Goal: Task Accomplishment & Management: Complete application form

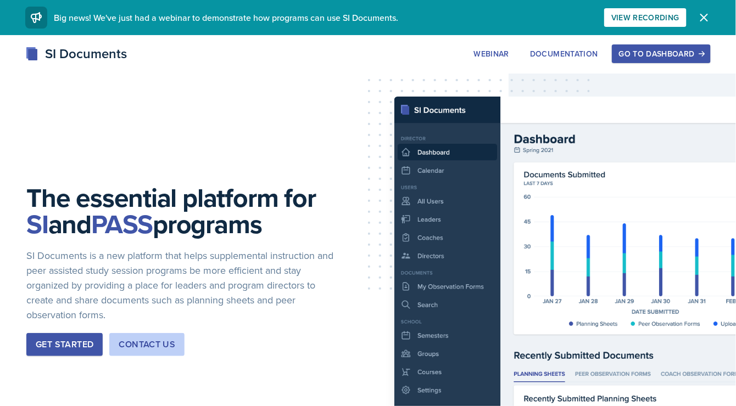
click at [647, 55] on div "Go to Dashboard" at bounding box center [661, 53] width 85 height 9
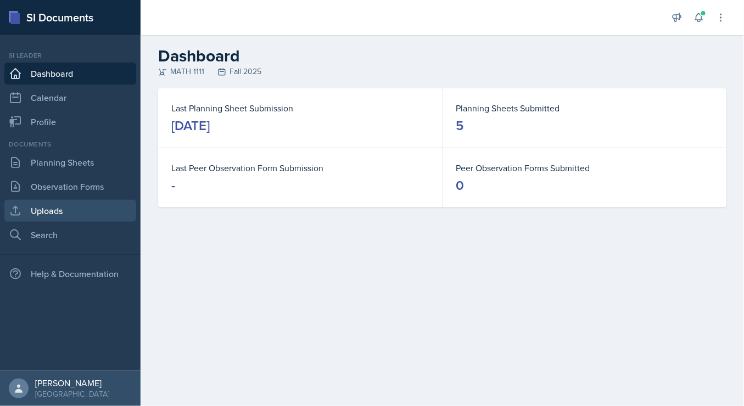
click at [69, 211] on link "Uploads" at bounding box center [70, 211] width 132 height 22
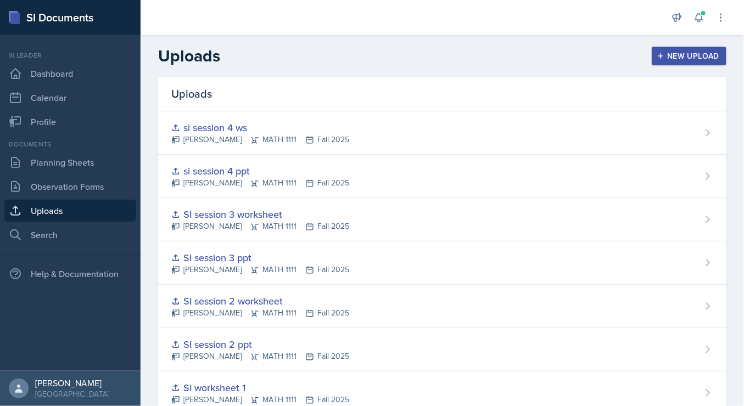
click at [679, 52] on div "New Upload" at bounding box center [689, 56] width 61 height 9
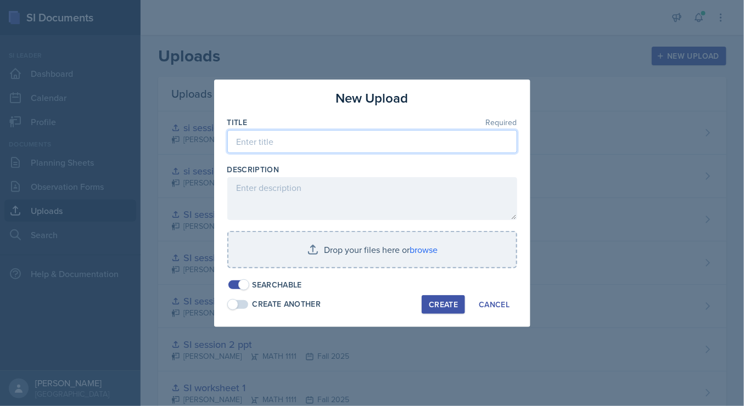
click at [348, 143] on input at bounding box center [372, 141] width 290 height 23
type input "si session 5 ppt"
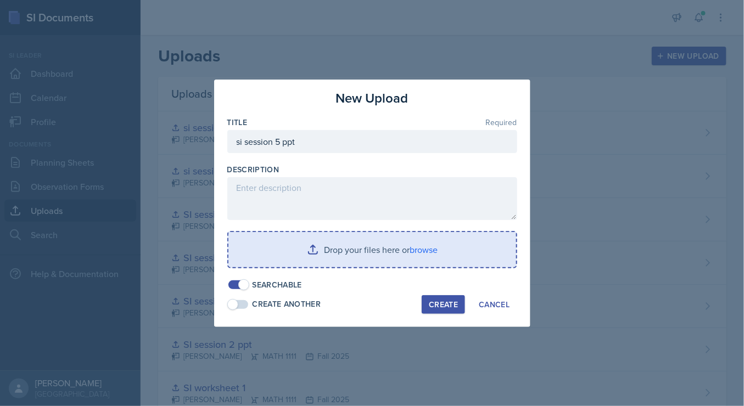
click at [423, 256] on input "file" at bounding box center [372, 249] width 288 height 35
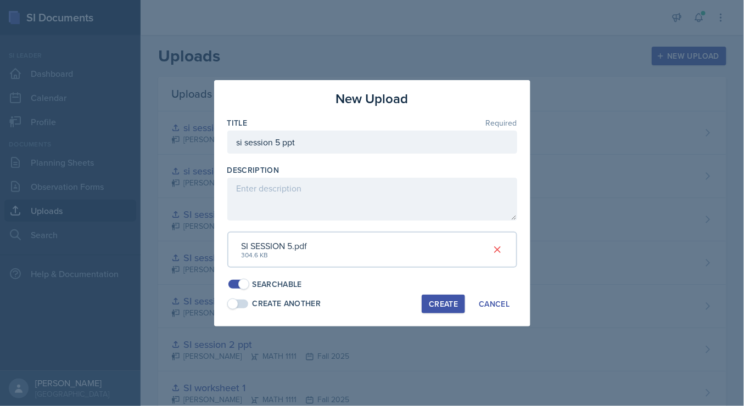
click at [451, 308] on div "Create" at bounding box center [443, 304] width 29 height 9
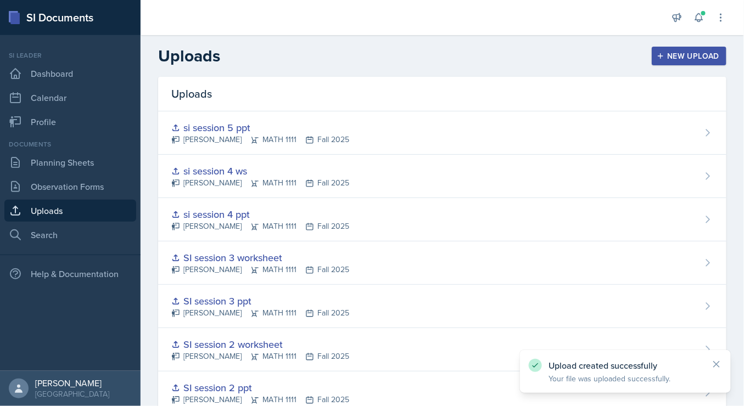
click at [680, 55] on div "New Upload" at bounding box center [689, 56] width 61 height 9
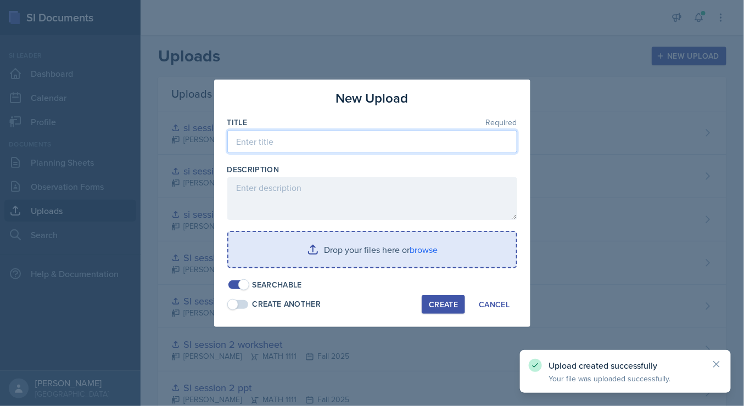
click at [472, 143] on input at bounding box center [372, 141] width 290 height 23
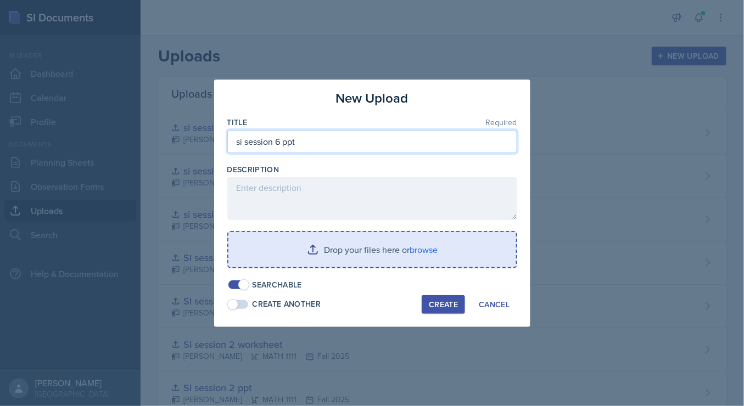
type input "si session 6 ppt"
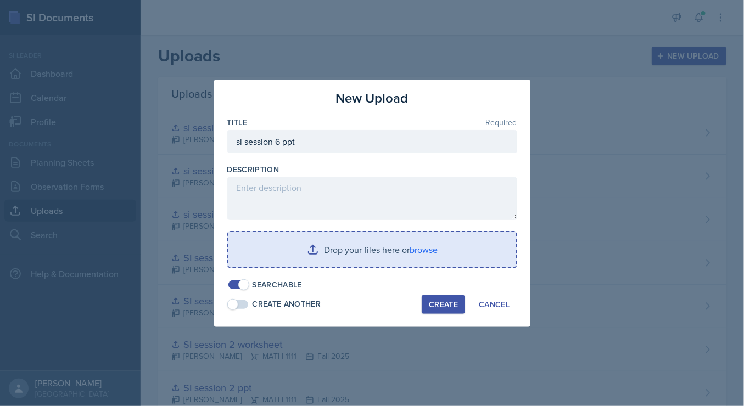
click at [433, 242] on input "file" at bounding box center [372, 249] width 288 height 35
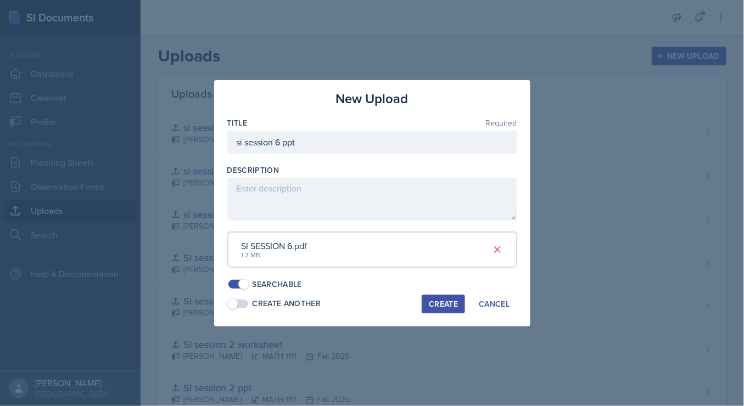
click at [435, 295] on button "Create" at bounding box center [443, 304] width 43 height 19
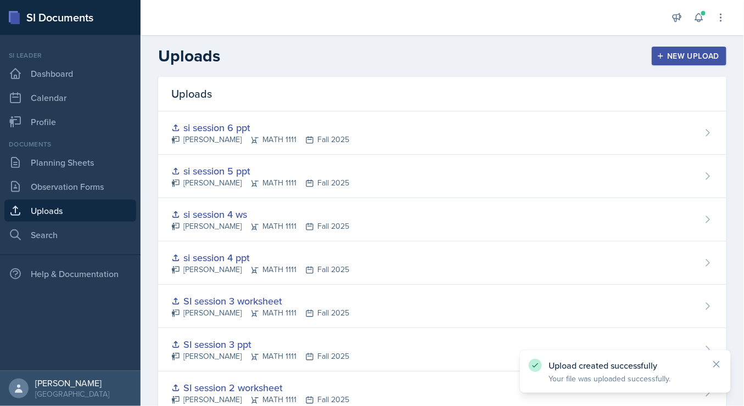
click at [699, 54] on div "New Upload" at bounding box center [689, 56] width 61 height 9
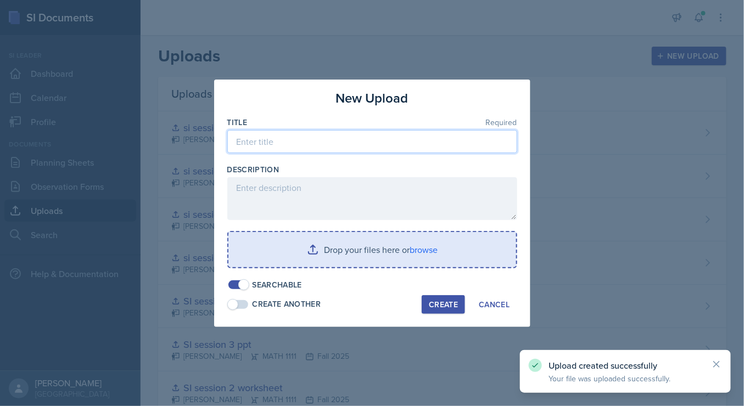
click at [479, 139] on input at bounding box center [372, 141] width 290 height 23
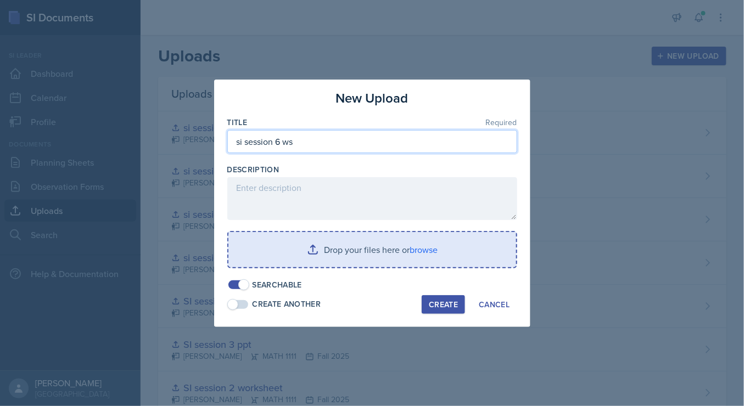
type input "si session 6 ws"
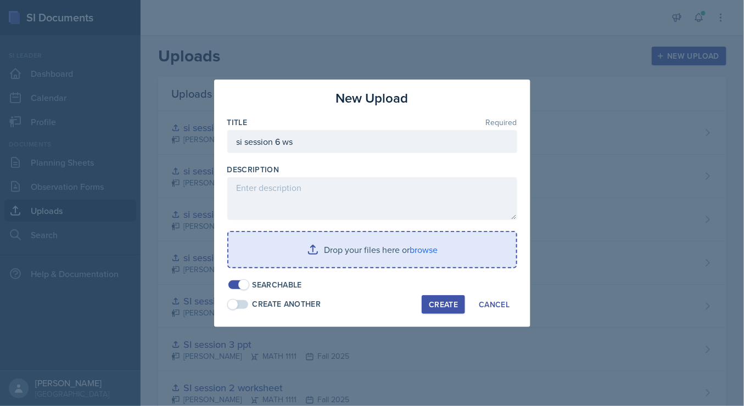
click at [416, 244] on input "file" at bounding box center [372, 249] width 288 height 35
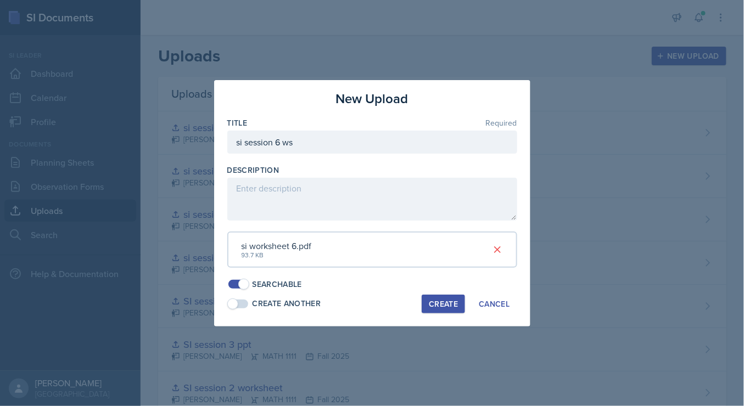
click at [448, 310] on button "Create" at bounding box center [443, 304] width 43 height 19
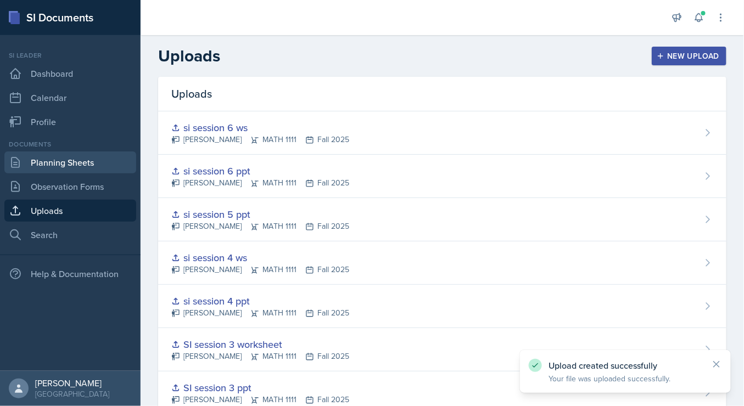
click at [73, 165] on link "Planning Sheets" at bounding box center [70, 163] width 132 height 22
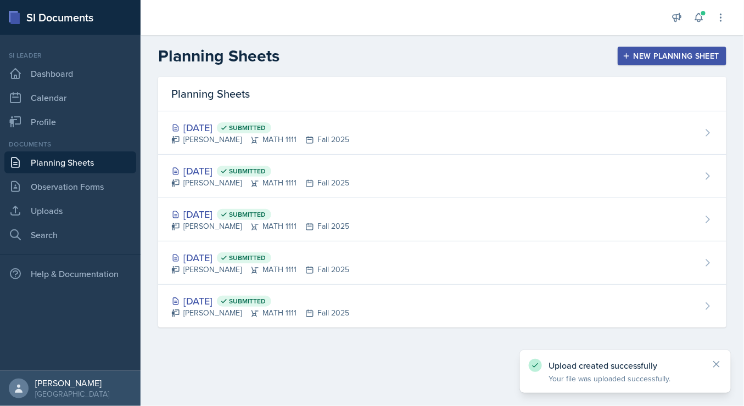
click at [648, 62] on button "New Planning Sheet" at bounding box center [672, 56] width 109 height 19
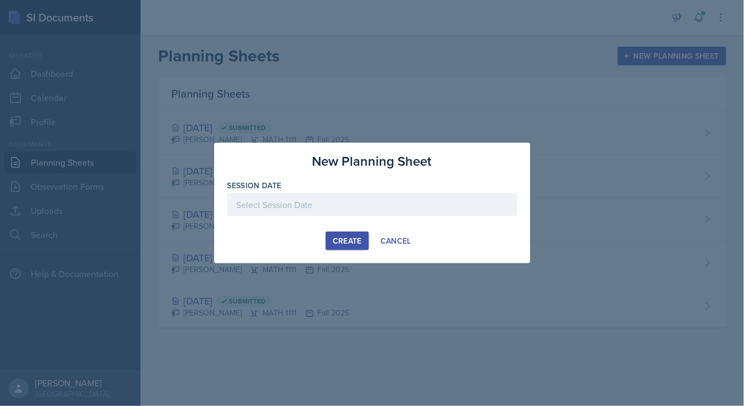
click at [256, 198] on div at bounding box center [372, 204] width 290 height 23
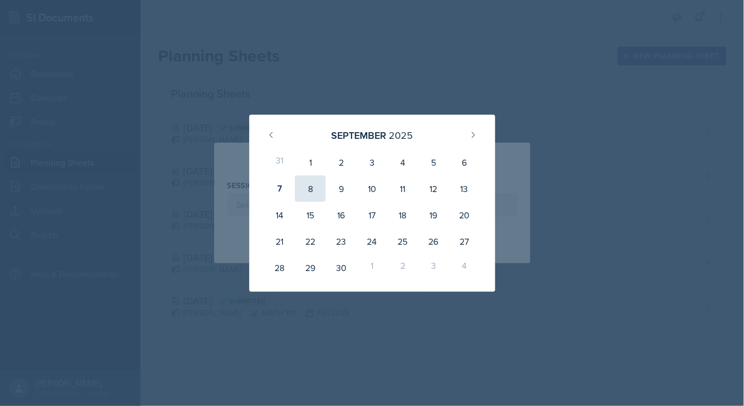
click at [307, 189] on div "8" at bounding box center [310, 189] width 31 height 26
type input "[DATE]"
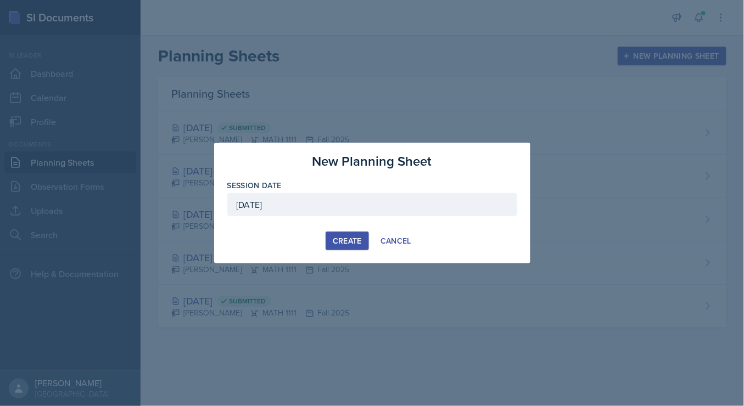
click at [343, 242] on div "Create" at bounding box center [347, 241] width 29 height 9
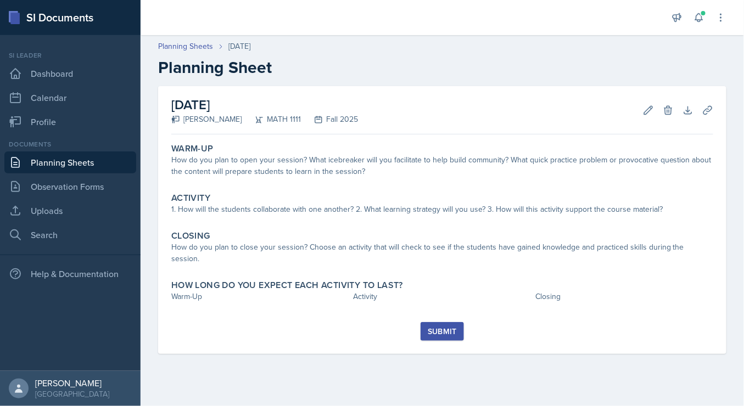
click at [273, 98] on h2 "[DATE]" at bounding box center [264, 105] width 187 height 20
click at [67, 156] on link "Planning Sheets" at bounding box center [70, 163] width 132 height 22
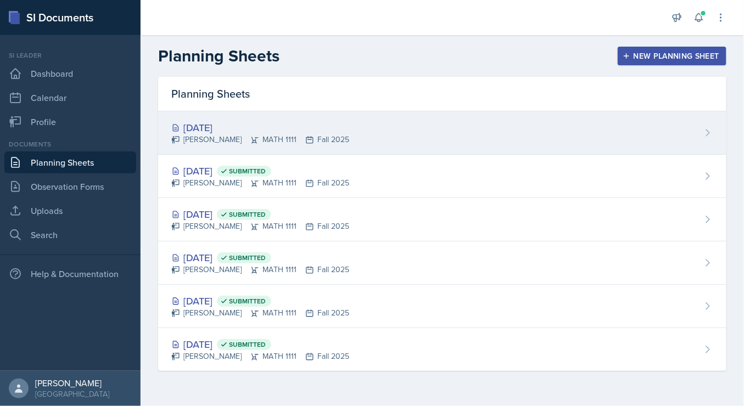
click at [707, 137] on icon at bounding box center [707, 132] width 11 height 11
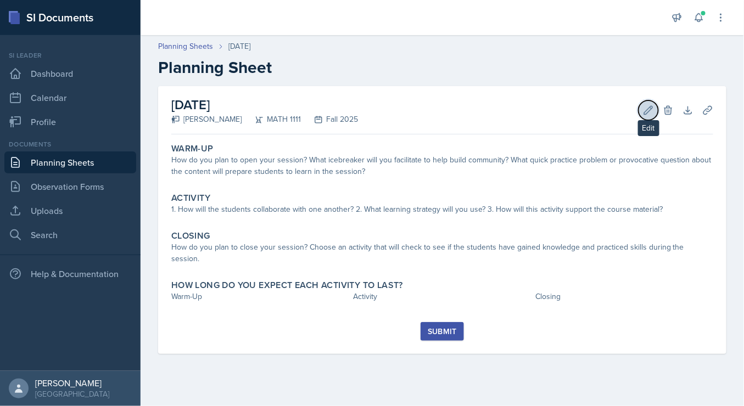
click at [648, 108] on icon at bounding box center [648, 110] width 11 height 11
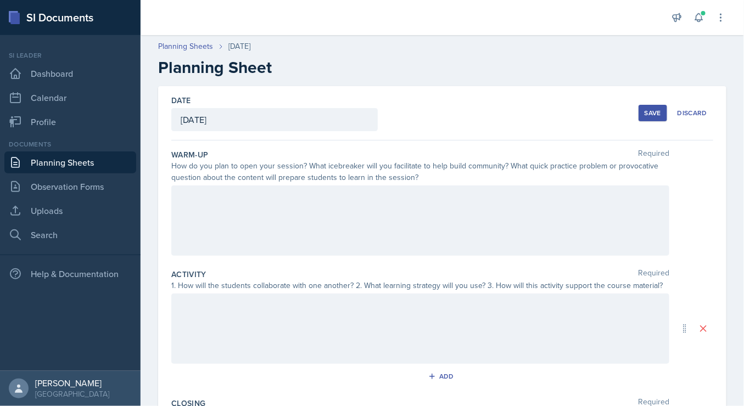
click at [236, 121] on div "[DATE]" at bounding box center [274, 119] width 206 height 23
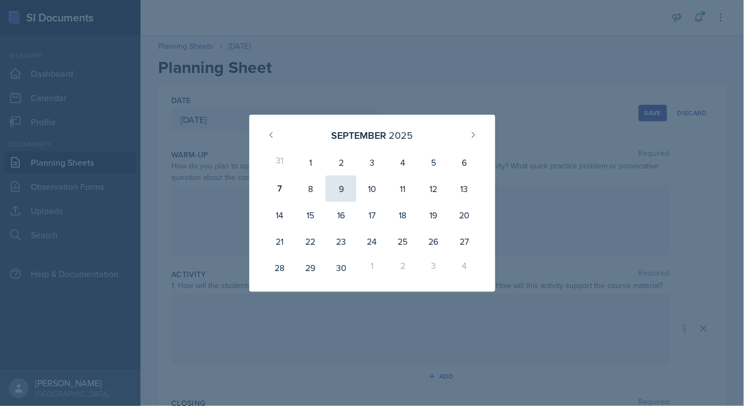
click at [343, 186] on div "9" at bounding box center [341, 189] width 31 height 26
type input "[DATE]"
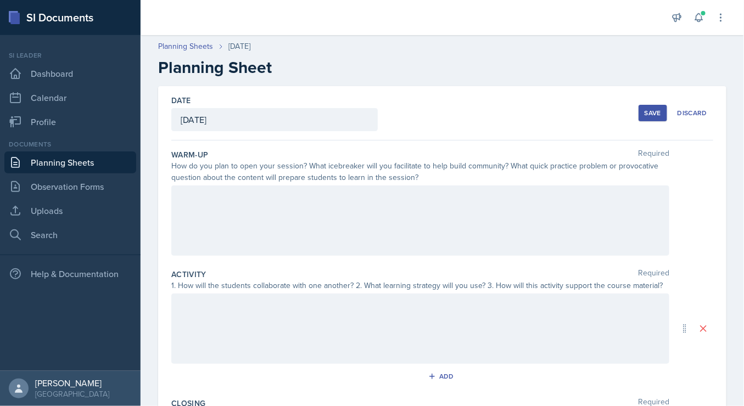
click at [252, 211] on div at bounding box center [420, 221] width 498 height 70
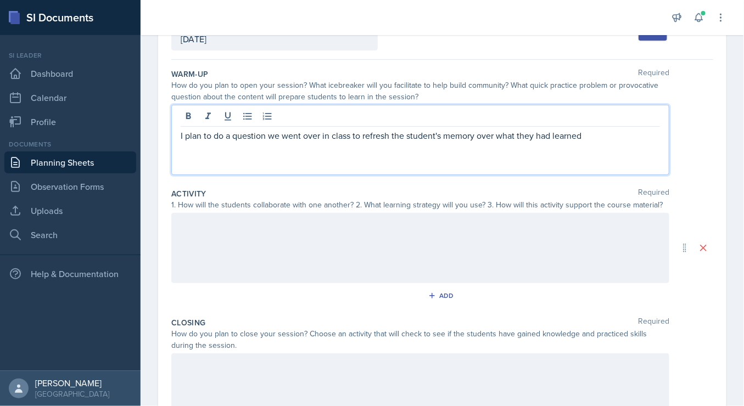
click at [254, 232] on div at bounding box center [420, 248] width 498 height 70
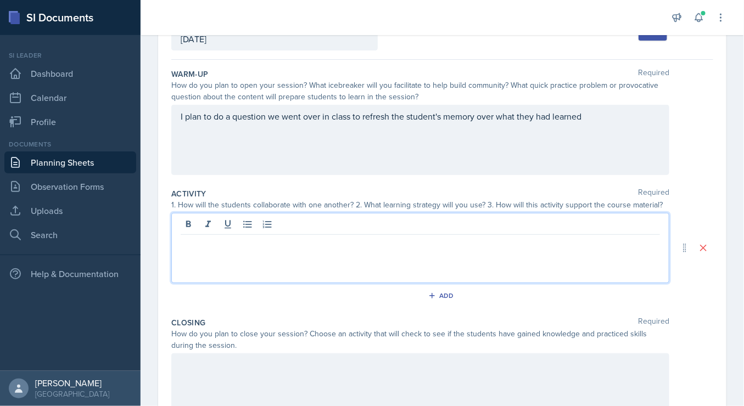
scroll to position [100, 0]
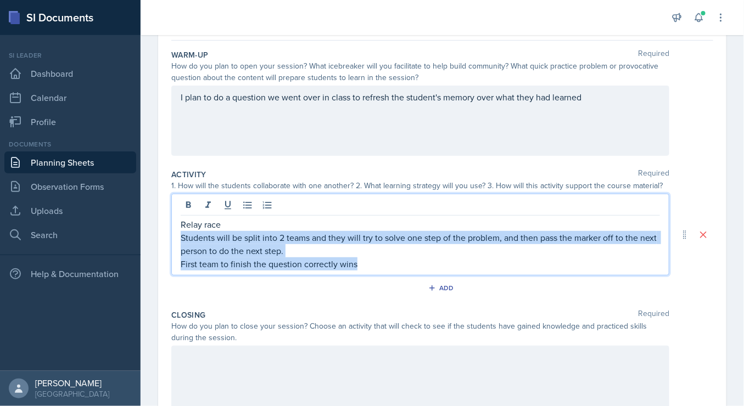
drag, startPoint x: 373, startPoint y: 267, endPoint x: 178, endPoint y: 241, distance: 196.3
click at [178, 241] on div "Relay race Students will be split into 2 teams and they will try to solve one s…" at bounding box center [420, 235] width 498 height 82
click at [244, 209] on icon at bounding box center [247, 205] width 11 height 11
click at [440, 284] on div "Add" at bounding box center [443, 288] width 24 height 9
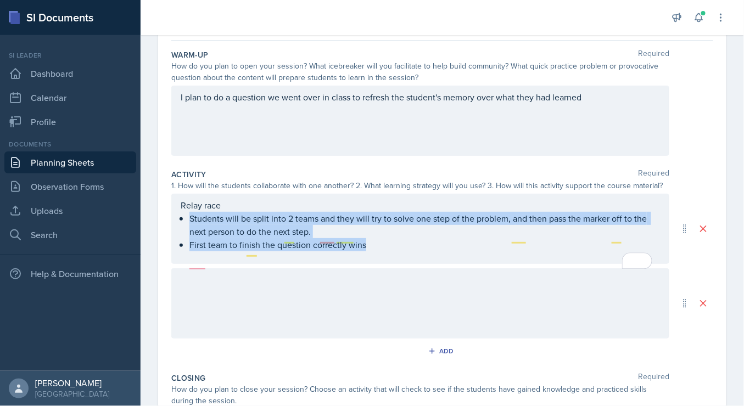
click at [279, 284] on div at bounding box center [420, 304] width 498 height 70
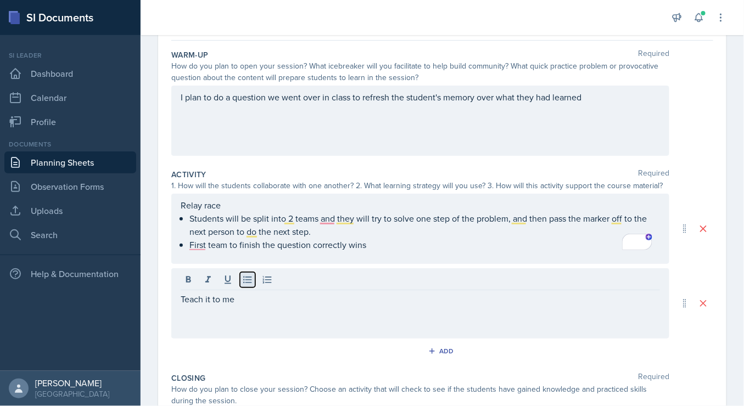
click at [245, 281] on icon at bounding box center [247, 280] width 11 height 11
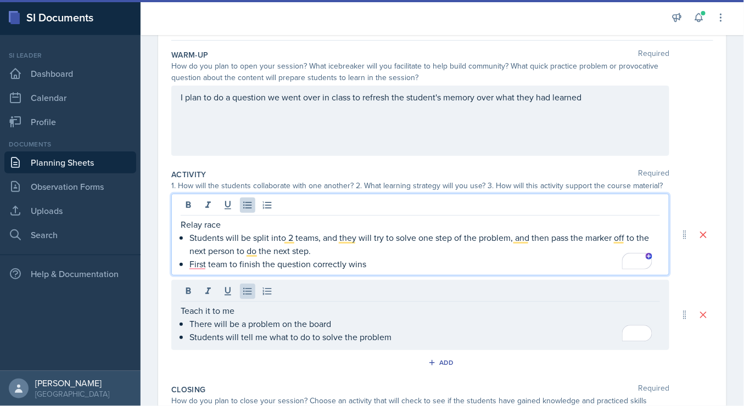
scroll to position [119, 0]
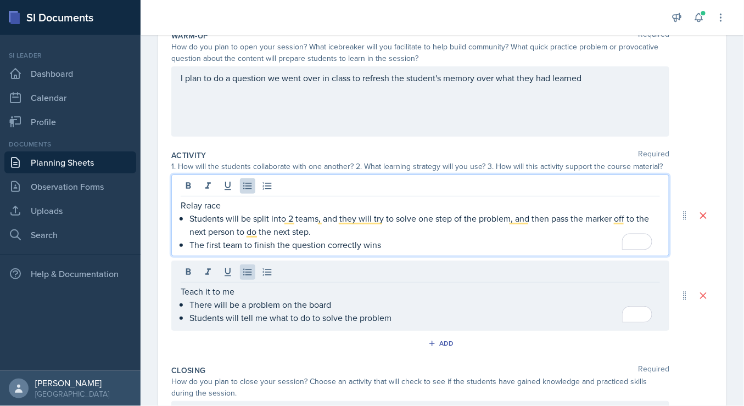
click at [414, 319] on p "Students will tell me what to do to solve the problem" at bounding box center [424, 317] width 471 height 13
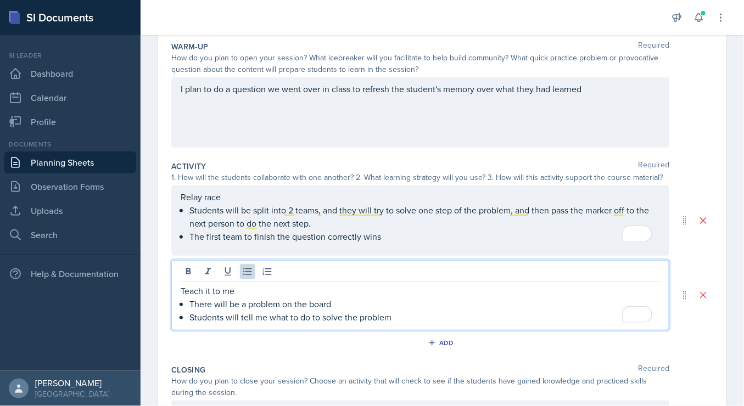
scroll to position [276, 0]
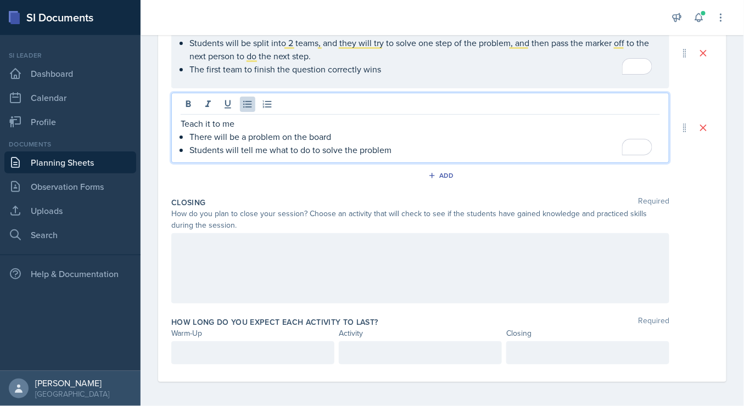
click at [328, 250] on div at bounding box center [420, 268] width 498 height 70
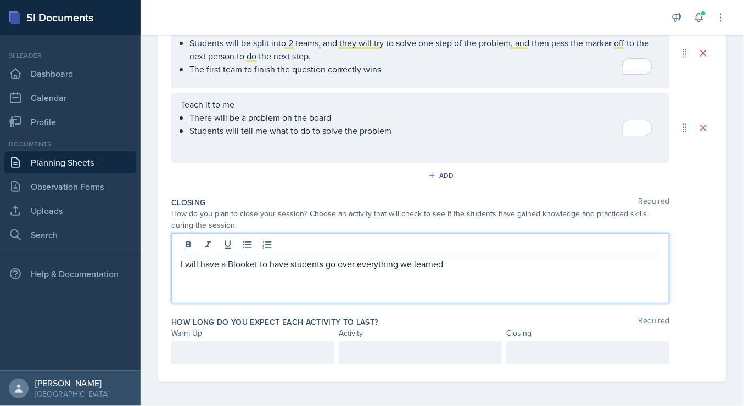
scroll to position [294, 0]
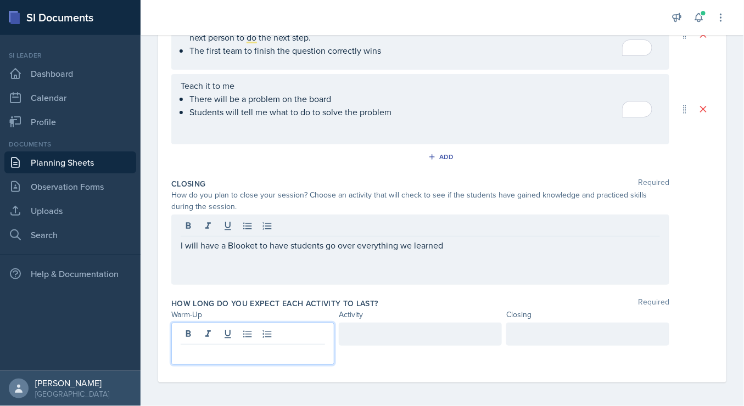
click at [281, 351] on p at bounding box center [253, 353] width 144 height 13
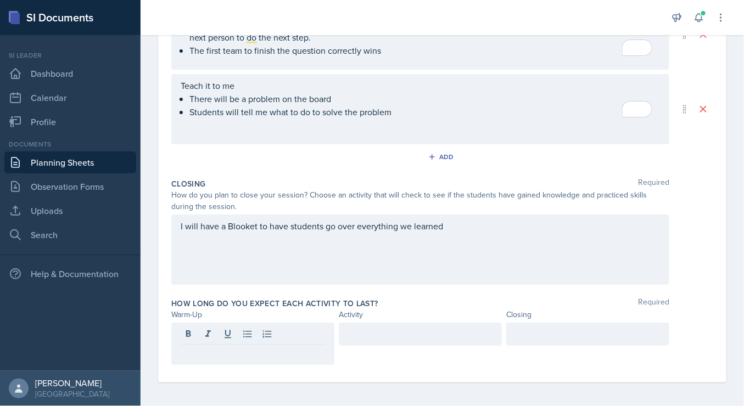
click at [464, 239] on div "I will have a Blooket to have students go over everything we learned" at bounding box center [420, 250] width 498 height 70
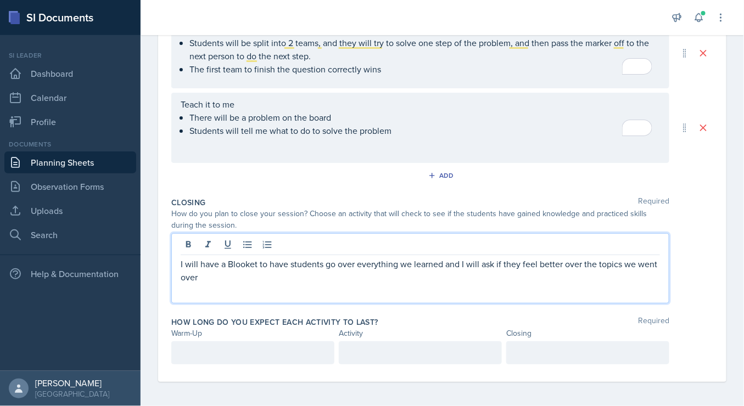
click at [305, 353] on p at bounding box center [253, 353] width 144 height 13
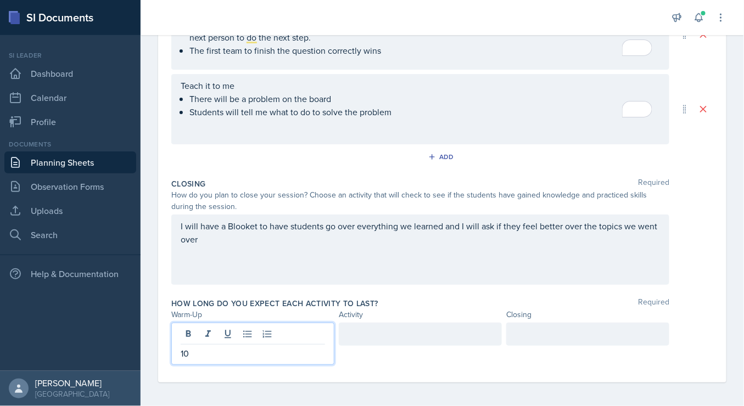
click at [585, 326] on div at bounding box center [587, 334] width 163 height 23
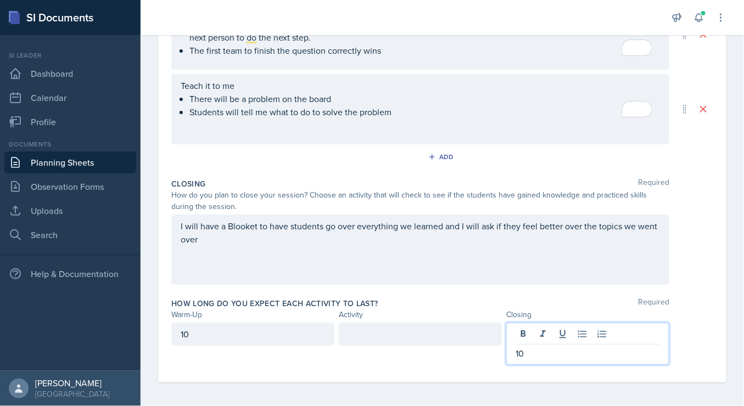
click at [485, 328] on div at bounding box center [420, 334] width 163 height 23
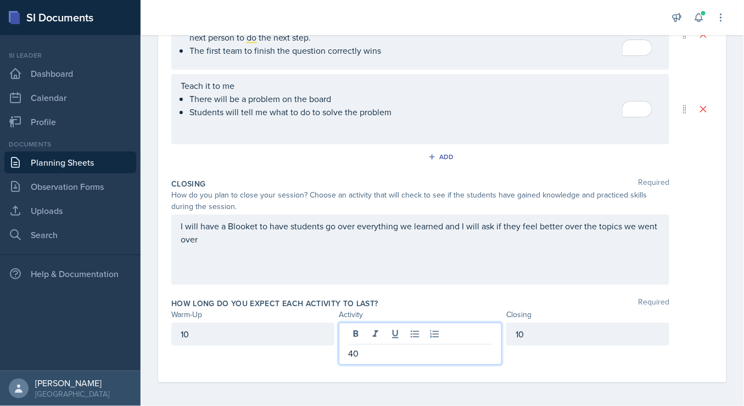
click at [704, 315] on div "Warm-Up Activity Closing" at bounding box center [442, 315] width 542 height 12
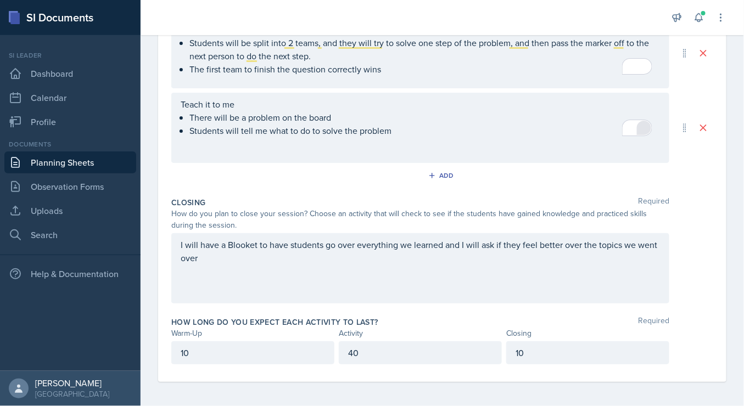
scroll to position [0, 0]
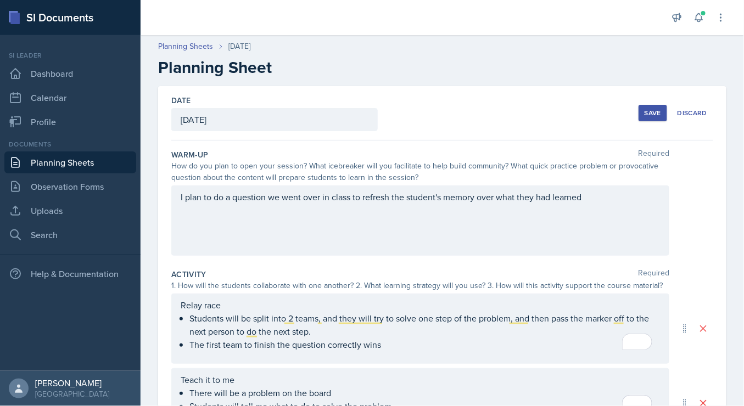
click at [647, 115] on div "Save" at bounding box center [653, 113] width 16 height 9
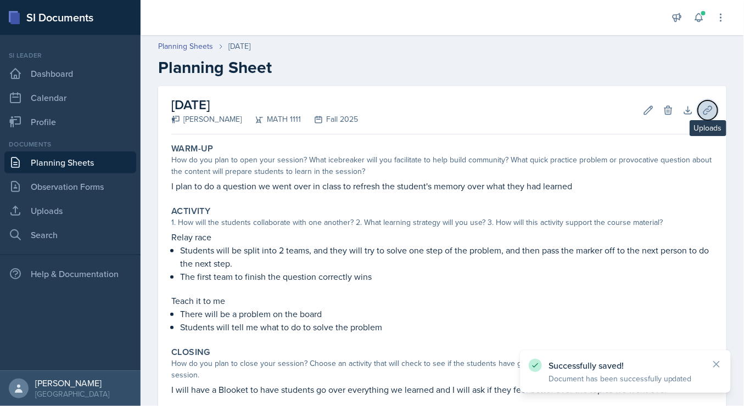
click at [702, 106] on icon at bounding box center [707, 110] width 11 height 11
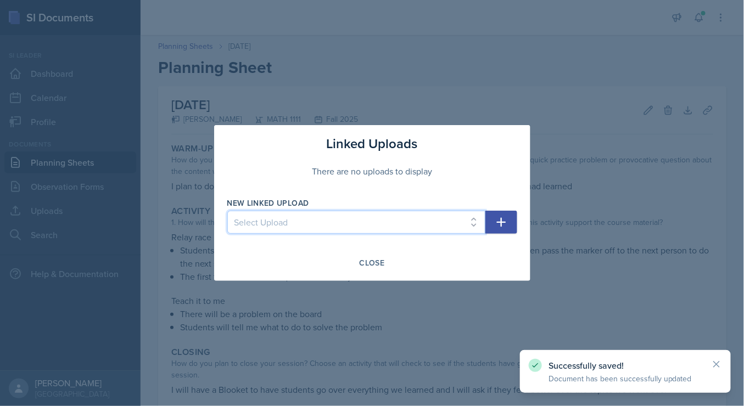
click at [468, 220] on select "Select Upload SI training mock trial SI session 1 ppt SI session 1 ppt SI sessi…" at bounding box center [356, 222] width 258 height 23
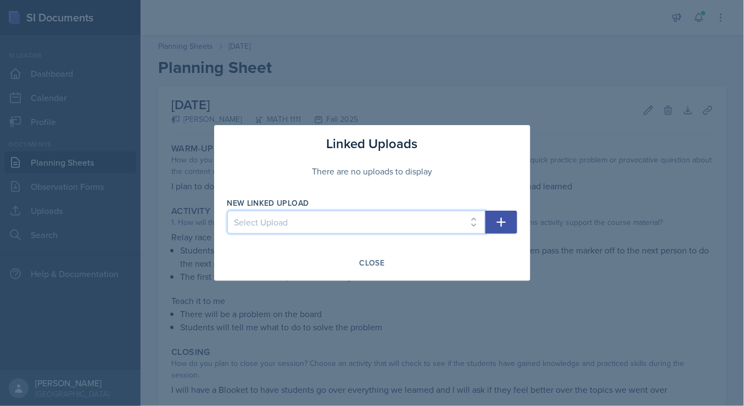
select select "322c22e9-eb4f-4a77-81a2-a5d06d20043a"
click at [227, 211] on select "Select Upload SI training mock trial SI session 1 ppt SI session 1 ppt SI sessi…" at bounding box center [356, 222] width 258 height 23
click at [494, 209] on div "New Linked Upload Select Upload SI training mock trial SI session 1 ppt SI sess…" at bounding box center [372, 221] width 290 height 47
click at [500, 217] on icon "button" at bounding box center [501, 222] width 13 height 13
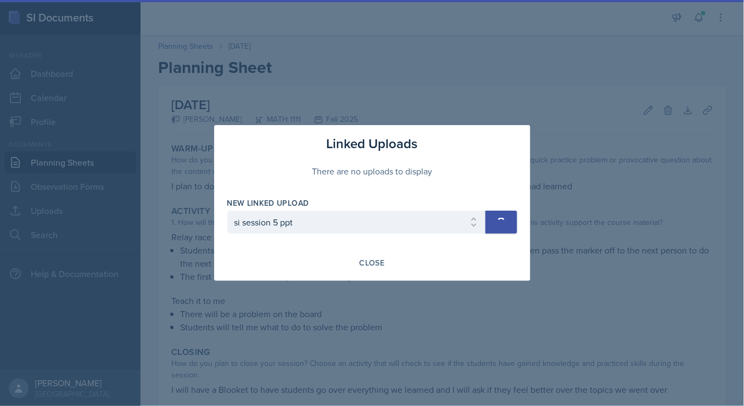
select select
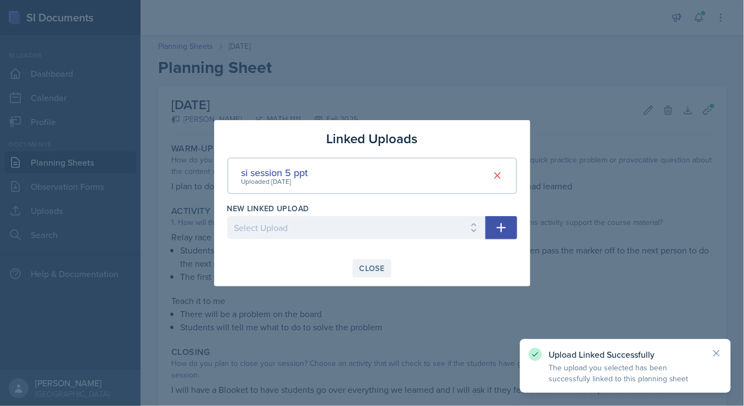
click at [355, 276] on button "Close" at bounding box center [373, 268] width 40 height 19
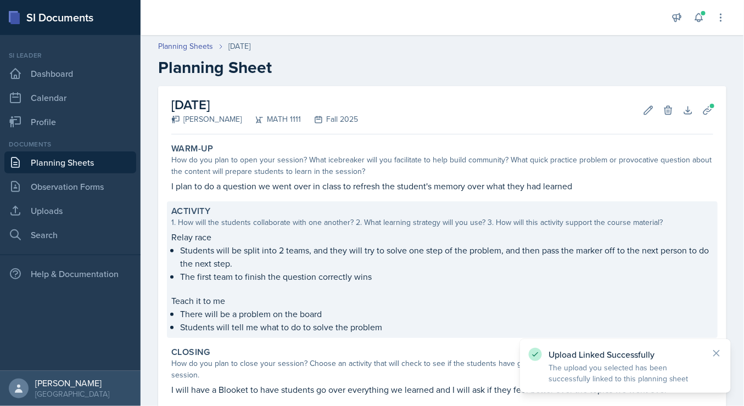
scroll to position [115, 0]
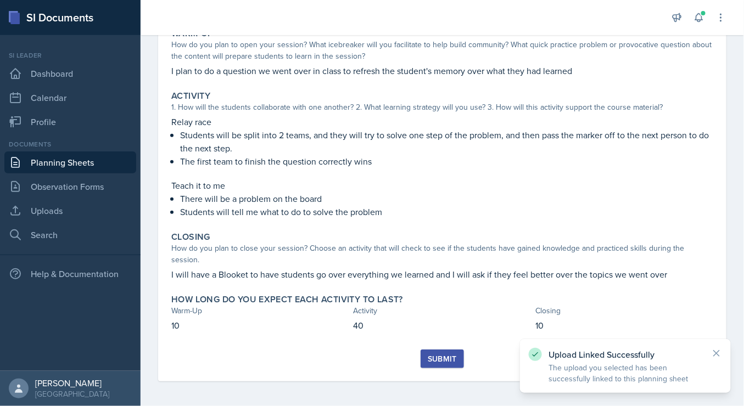
click at [428, 361] on div "Submit" at bounding box center [442, 359] width 29 height 9
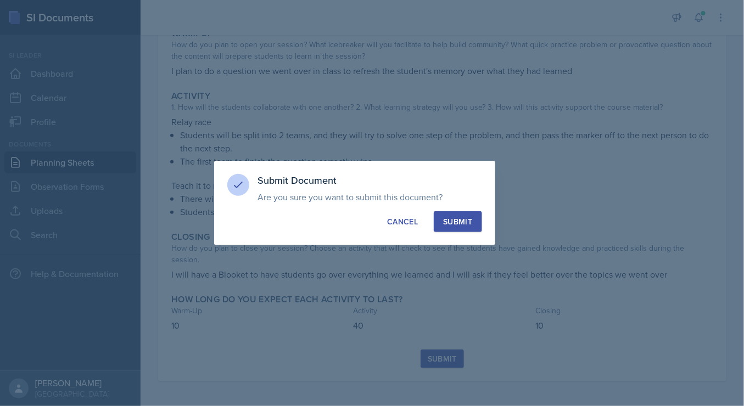
click at [458, 228] on button "Submit" at bounding box center [458, 221] width 48 height 21
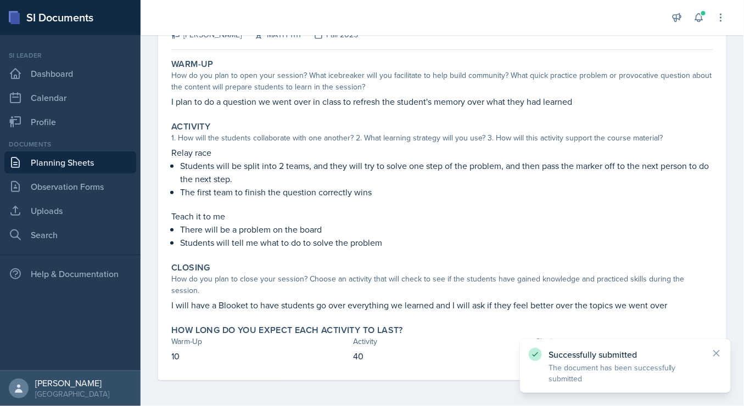
click at [51, 160] on link "Planning Sheets" at bounding box center [70, 163] width 132 height 22
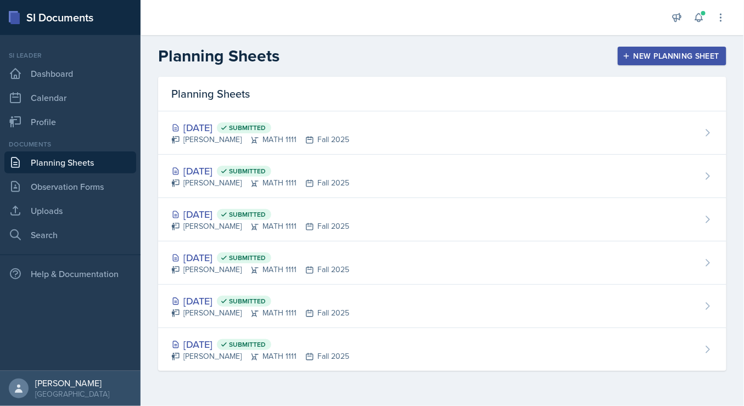
click at [634, 59] on div "New Planning Sheet" at bounding box center [672, 56] width 94 height 9
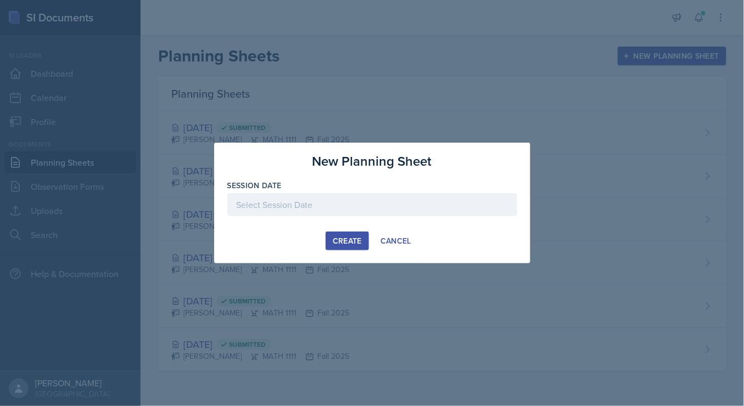
click at [396, 207] on div at bounding box center [372, 204] width 290 height 23
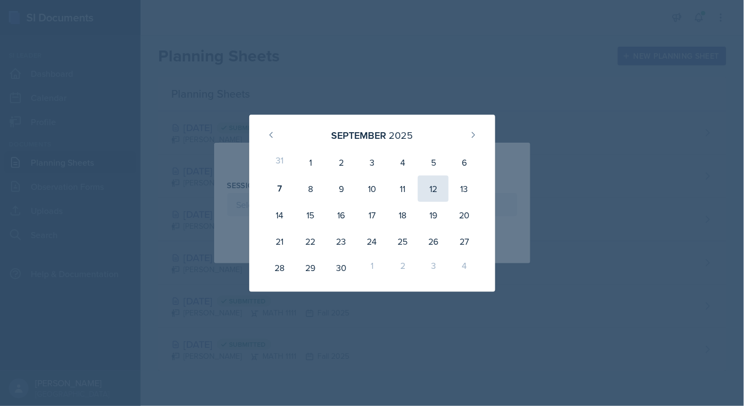
click at [431, 193] on div "12" at bounding box center [433, 189] width 31 height 26
type input "[DATE]"
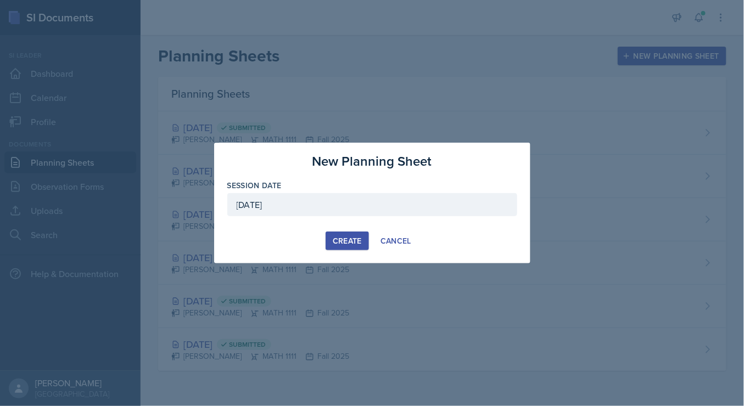
click at [335, 242] on div "Create" at bounding box center [347, 241] width 29 height 9
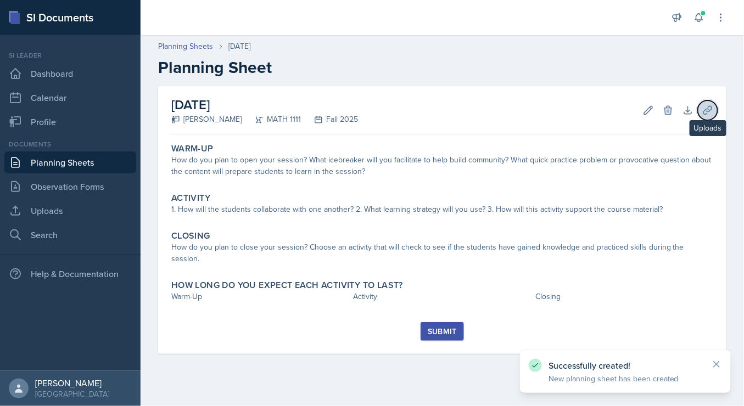
click at [707, 111] on icon at bounding box center [708, 110] width 8 height 8
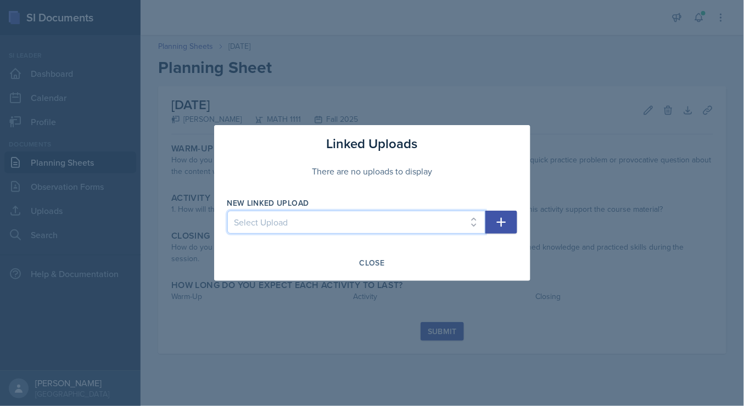
click at [471, 219] on select "Select Upload SI training mock trial SI session 1 ppt SI session 1 ppt SI sessi…" at bounding box center [356, 222] width 258 height 23
select select "47b14322-62b4-4dc9-a5cf-b33e0c4fa62b"
click at [227, 211] on select "Select Upload SI training mock trial SI session 1 ppt SI session 1 ppt SI sessi…" at bounding box center [356, 222] width 258 height 23
click at [506, 221] on icon "button" at bounding box center [501, 222] width 13 height 13
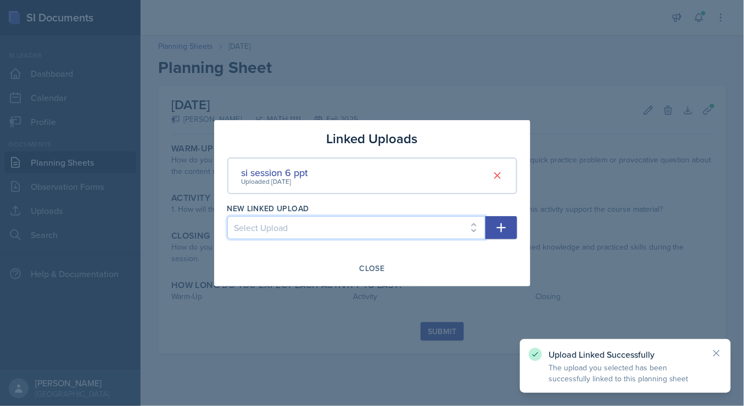
click at [474, 228] on select "Select Upload SI training mock trial SI session 1 ppt SI session 1 ppt SI sessi…" at bounding box center [356, 227] width 258 height 23
select select "df49ffdf-db98-437a-86da-c82547f5f496"
click at [227, 216] on select "Select Upload SI training mock trial SI session 1 ppt SI session 1 ppt SI sessi…" at bounding box center [356, 227] width 258 height 23
click at [501, 229] on icon "button" at bounding box center [500, 227] width 9 height 9
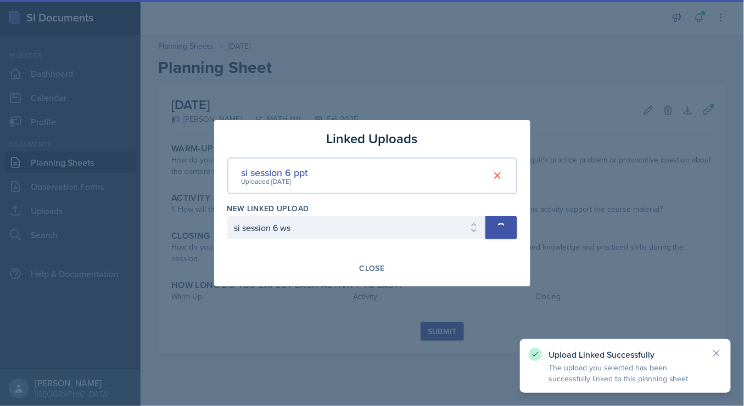
select select
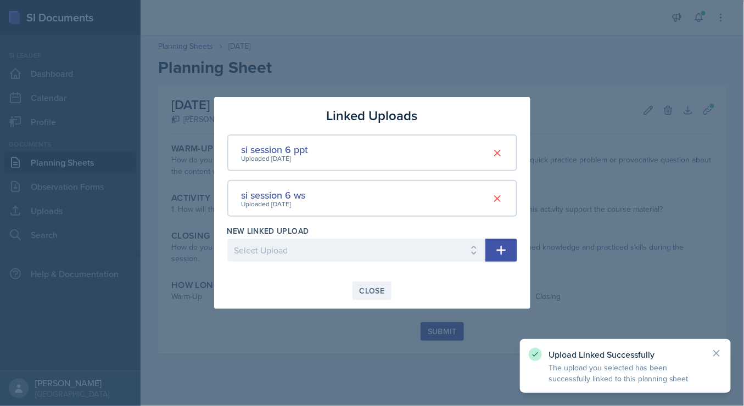
click at [378, 287] on div "Close" at bounding box center [372, 291] width 25 height 9
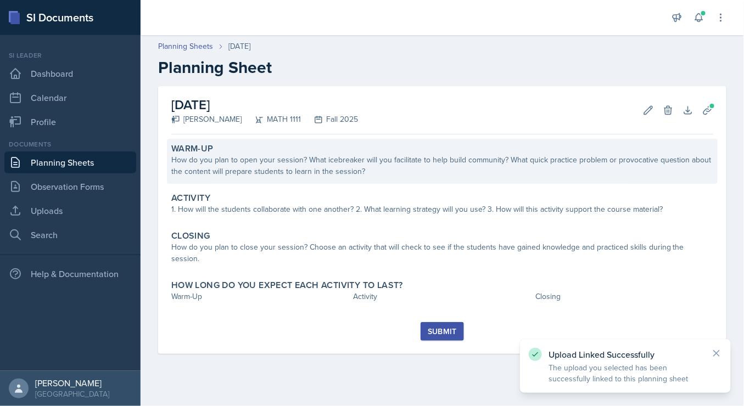
click at [249, 157] on div "How do you plan to open your session? What icebreaker will you facilitate to he…" at bounding box center [442, 165] width 542 height 23
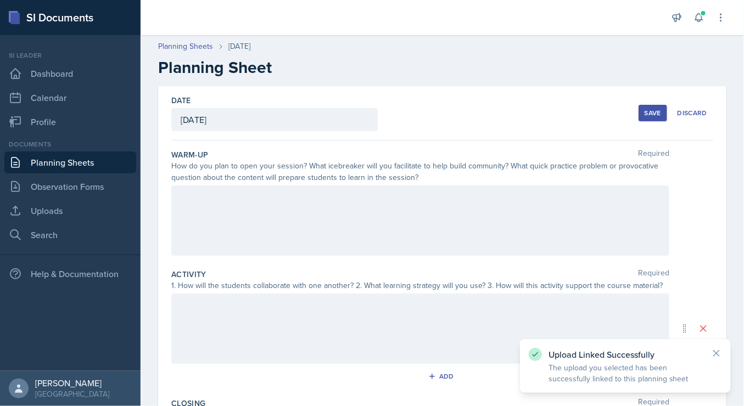
click at [305, 215] on div at bounding box center [420, 221] width 498 height 70
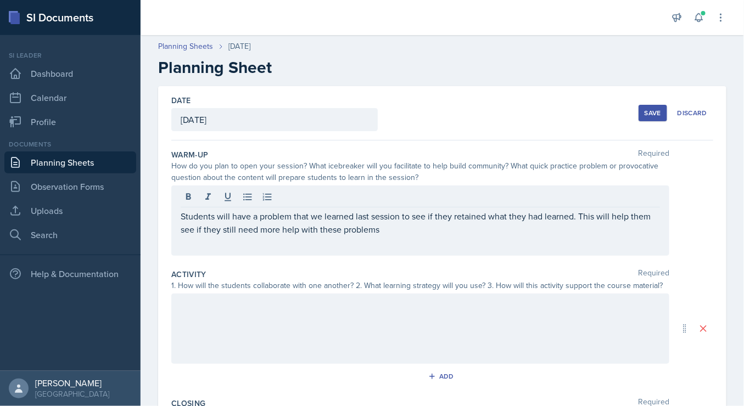
click at [375, 329] on div at bounding box center [420, 329] width 498 height 70
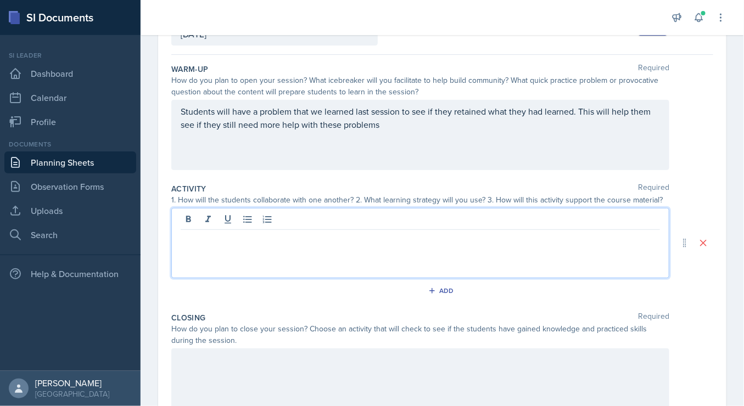
scroll to position [86, 0]
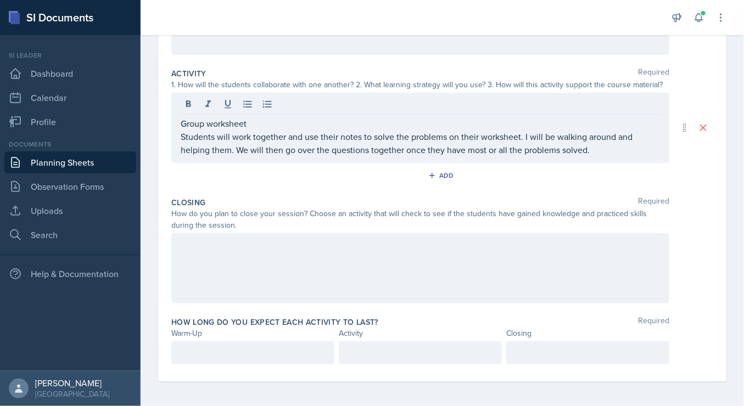
click at [301, 265] on div at bounding box center [420, 268] width 498 height 70
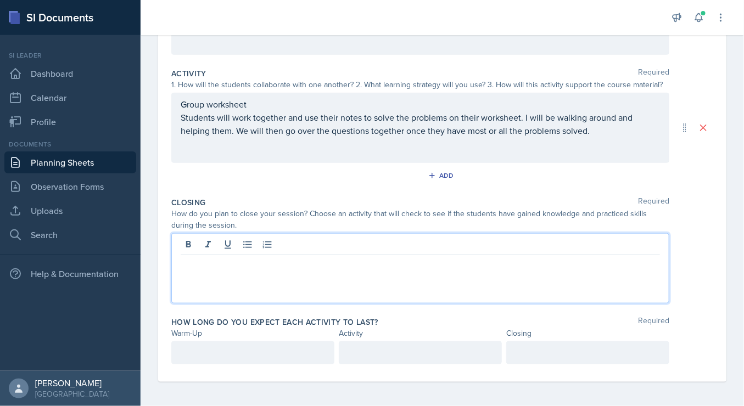
scroll to position [201, 0]
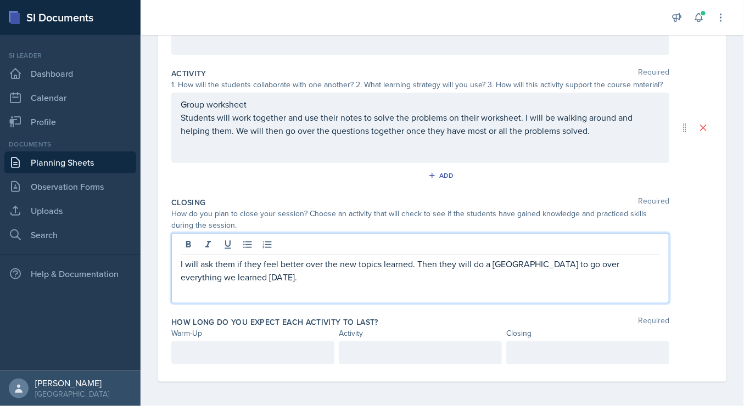
click at [244, 350] on p at bounding box center [253, 353] width 144 height 13
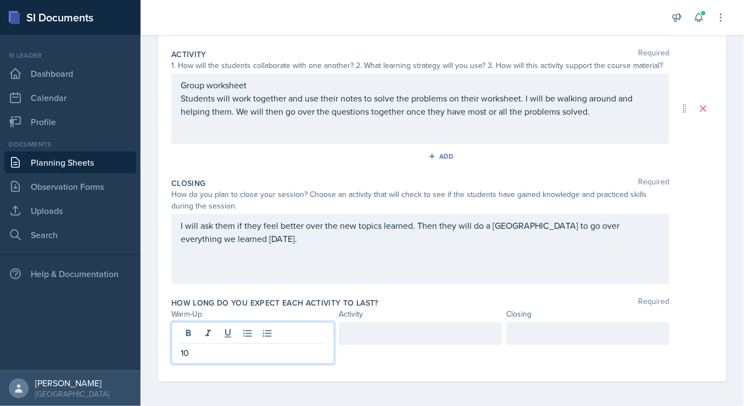
click at [425, 333] on div at bounding box center [420, 333] width 163 height 23
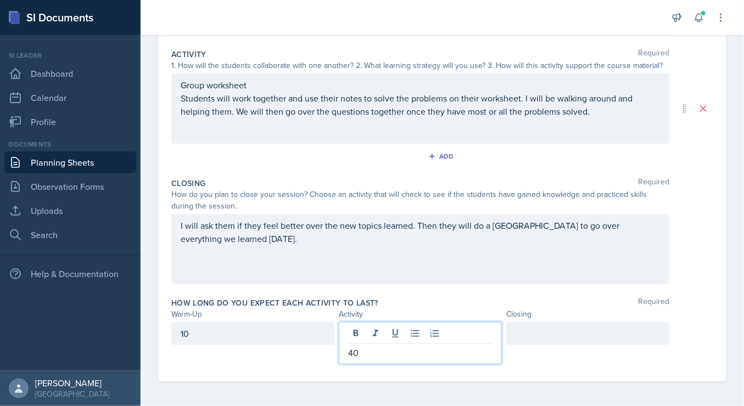
click at [540, 331] on div at bounding box center [587, 333] width 163 height 23
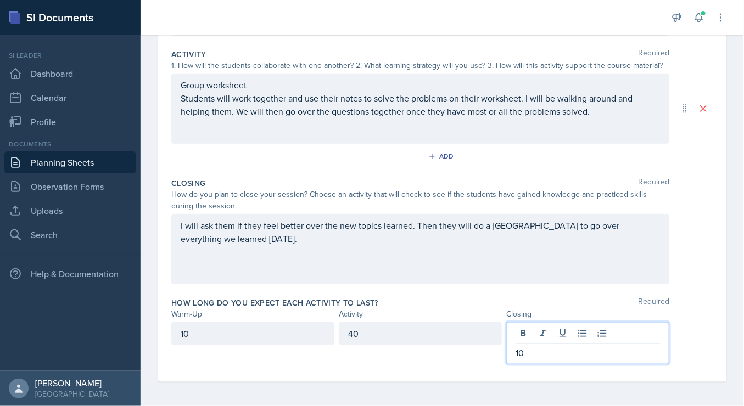
scroll to position [0, 0]
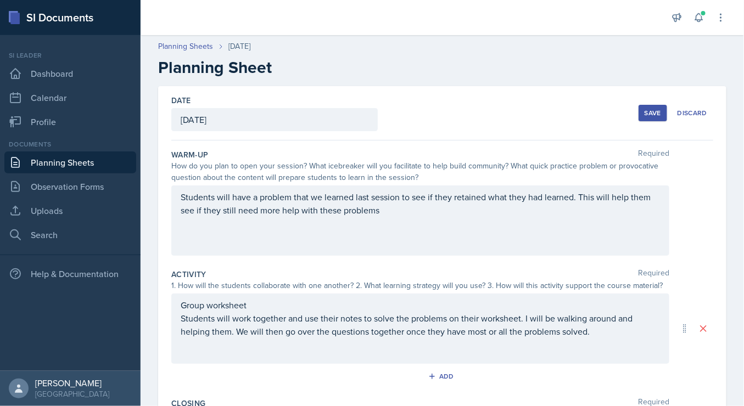
click at [649, 113] on div "Save" at bounding box center [653, 113] width 16 height 9
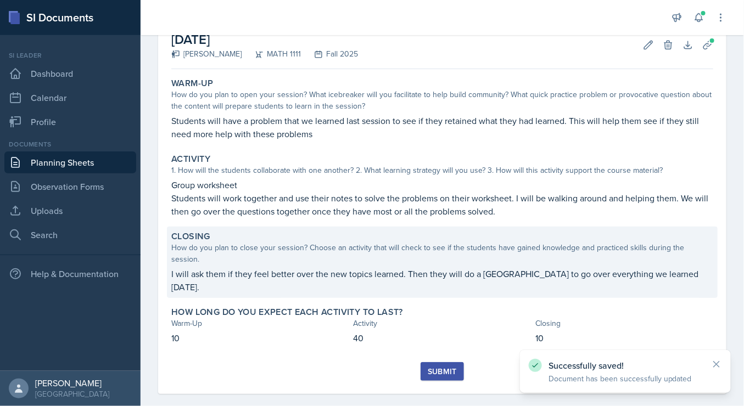
scroll to position [65, 0]
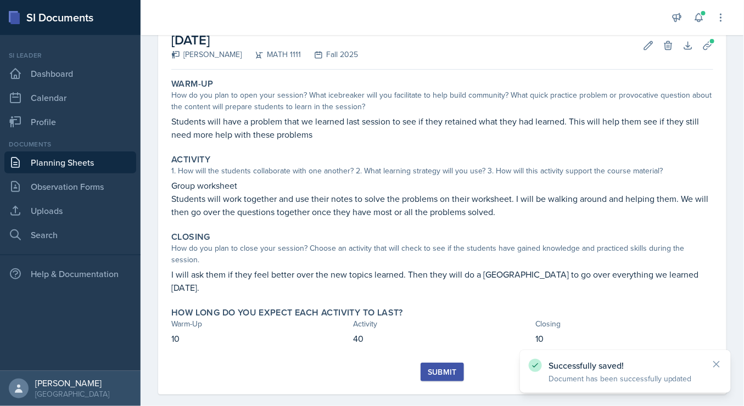
click at [444, 368] on div "Submit" at bounding box center [442, 372] width 29 height 9
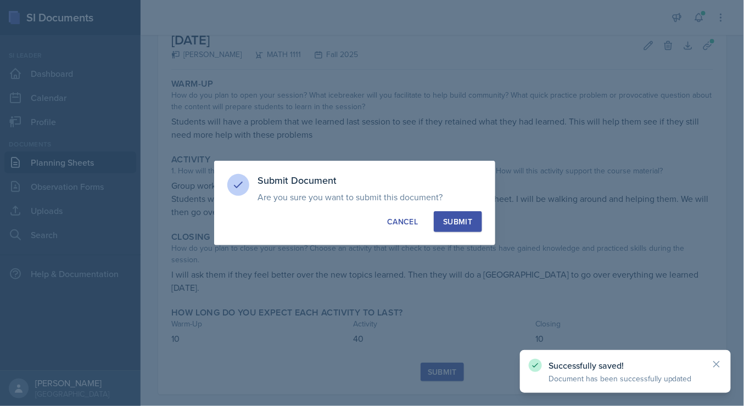
click at [471, 215] on button "Submit" at bounding box center [458, 221] width 48 height 21
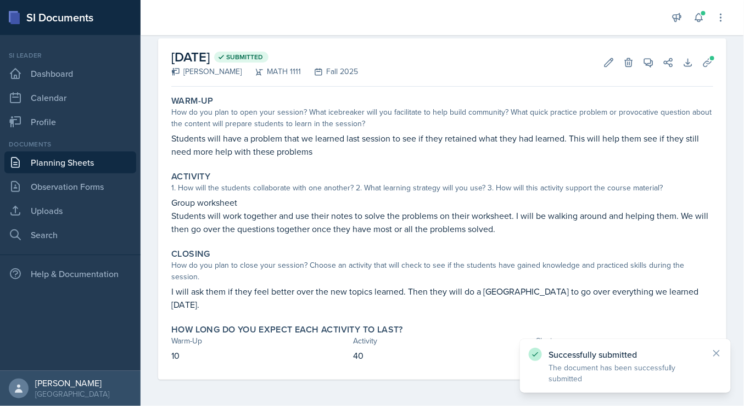
scroll to position [34, 0]
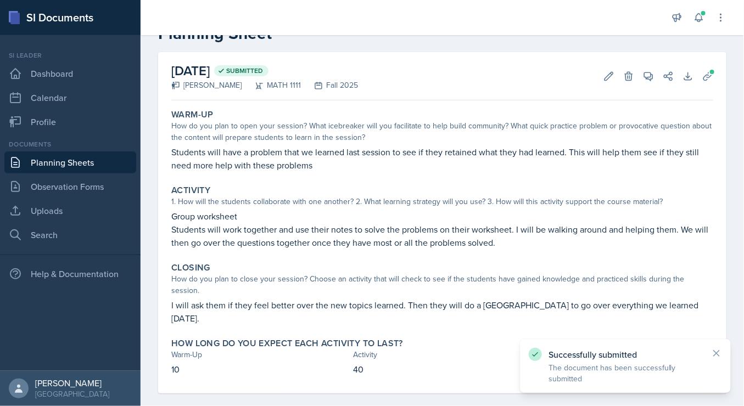
click at [38, 160] on link "Planning Sheets" at bounding box center [70, 163] width 132 height 22
